Goal: Task Accomplishment & Management: Manage account settings

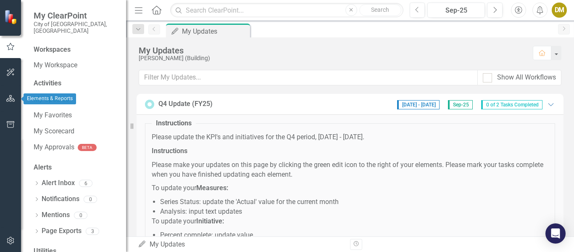
click at [8, 95] on icon "button" at bounding box center [10, 98] width 9 height 7
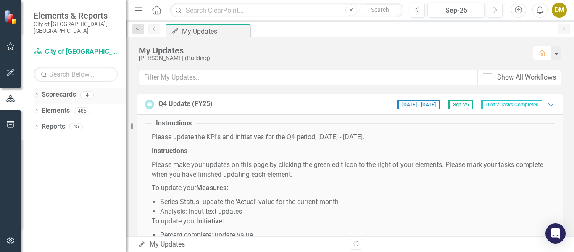
click at [35, 93] on icon "Dropdown" at bounding box center [37, 95] width 6 height 5
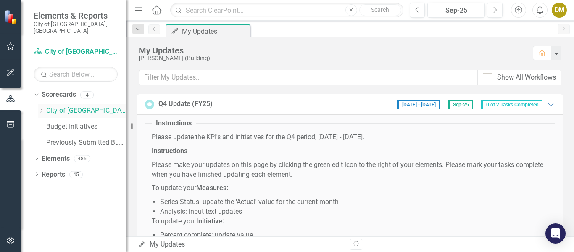
click at [41, 108] on icon "Dropdown" at bounding box center [41, 110] width 6 height 5
click at [63, 122] on link "Building" at bounding box center [90, 127] width 71 height 10
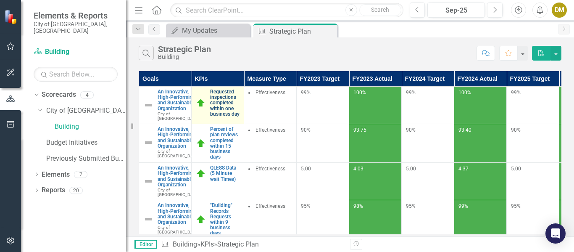
click at [224, 104] on link "Requested inspections completed within one business day" at bounding box center [224, 103] width 29 height 28
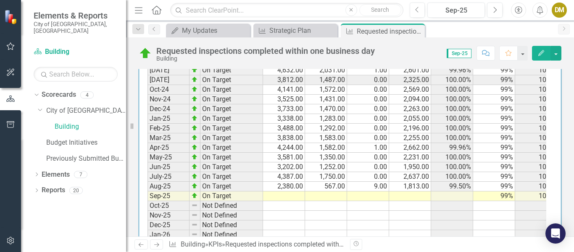
scroll to position [1134, 0]
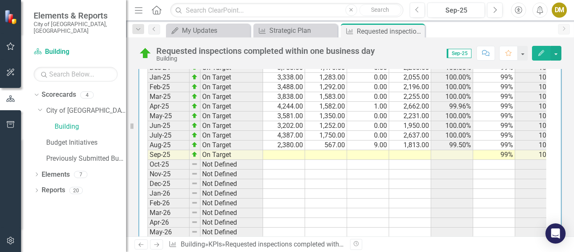
click at [296, 160] on td at bounding box center [284, 155] width 42 height 10
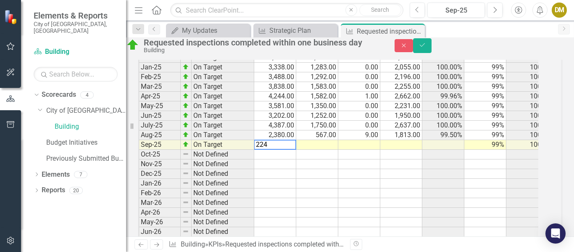
scroll to position [1139, 0]
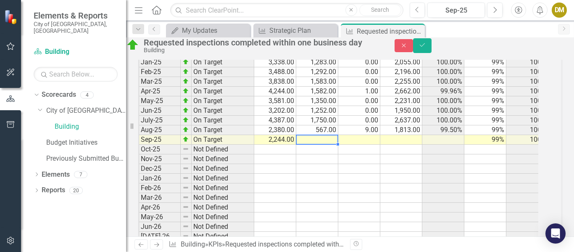
click at [328, 144] on td at bounding box center [317, 140] width 42 height 10
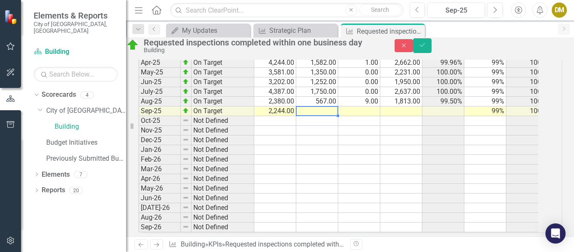
scroll to position [1181, 0]
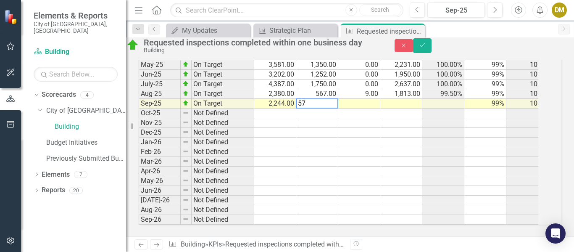
type textarea "577"
type textarea "9"
click at [408, 99] on td at bounding box center [401, 104] width 42 height 10
type textarea "1667"
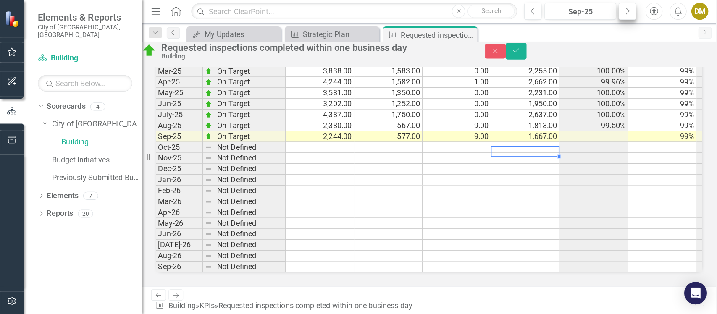
scroll to position [1074, 0]
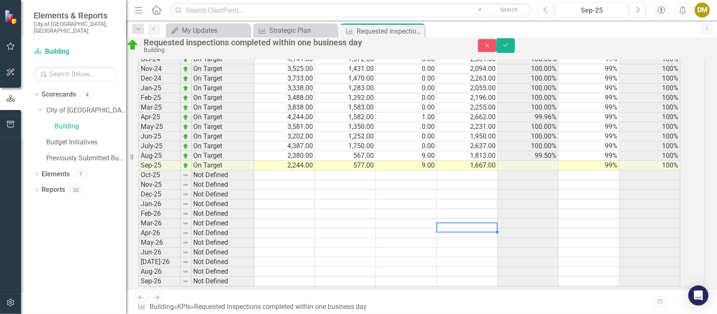
drag, startPoint x: 493, startPoint y: 3, endPoint x: 491, endPoint y: 218, distance: 215.9
click at [491, 219] on td at bounding box center [467, 224] width 61 height 10
click at [547, 151] on td "99.50%" at bounding box center [528, 156] width 61 height 10
click at [534, 151] on td "99.50%" at bounding box center [528, 156] width 61 height 10
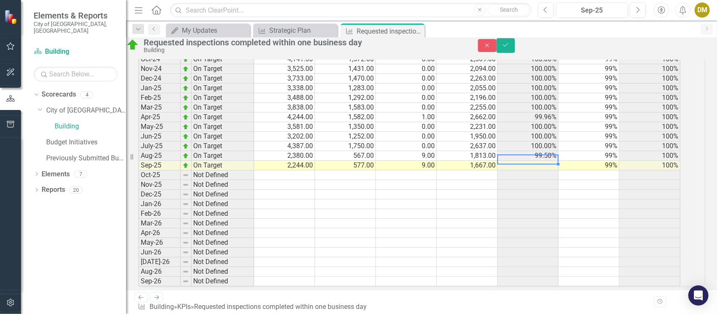
click at [544, 162] on td at bounding box center [528, 166] width 61 height 10
click at [509, 46] on icon "Save" at bounding box center [506, 45] width 8 height 6
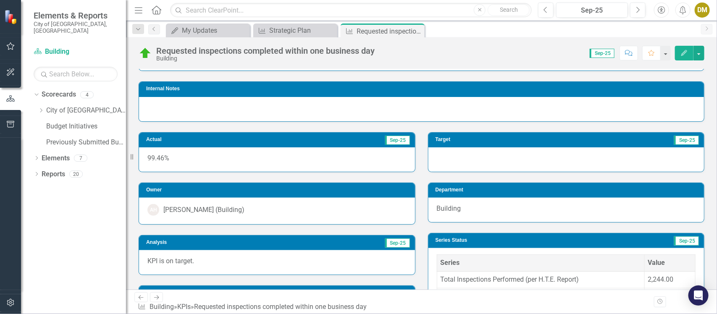
scroll to position [0, 0]
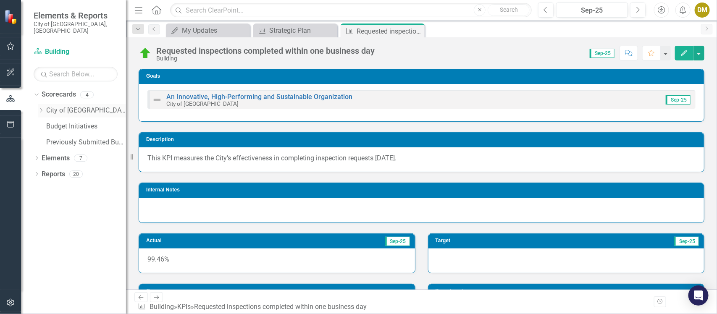
click at [41, 108] on icon "Dropdown" at bounding box center [41, 110] width 6 height 5
click at [64, 122] on link "Building" at bounding box center [90, 127] width 71 height 10
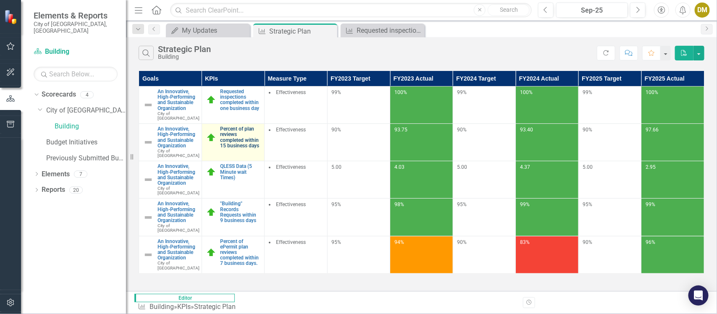
click at [250, 140] on link "Percent of plan reviews completed within 15 business days" at bounding box center [240, 137] width 40 height 22
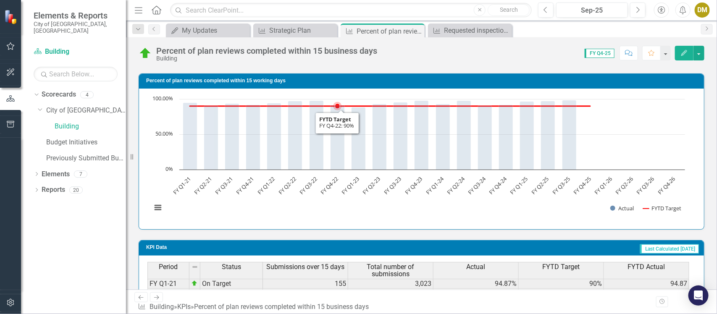
scroll to position [624, 0]
